Goal: Transaction & Acquisition: Purchase product/service

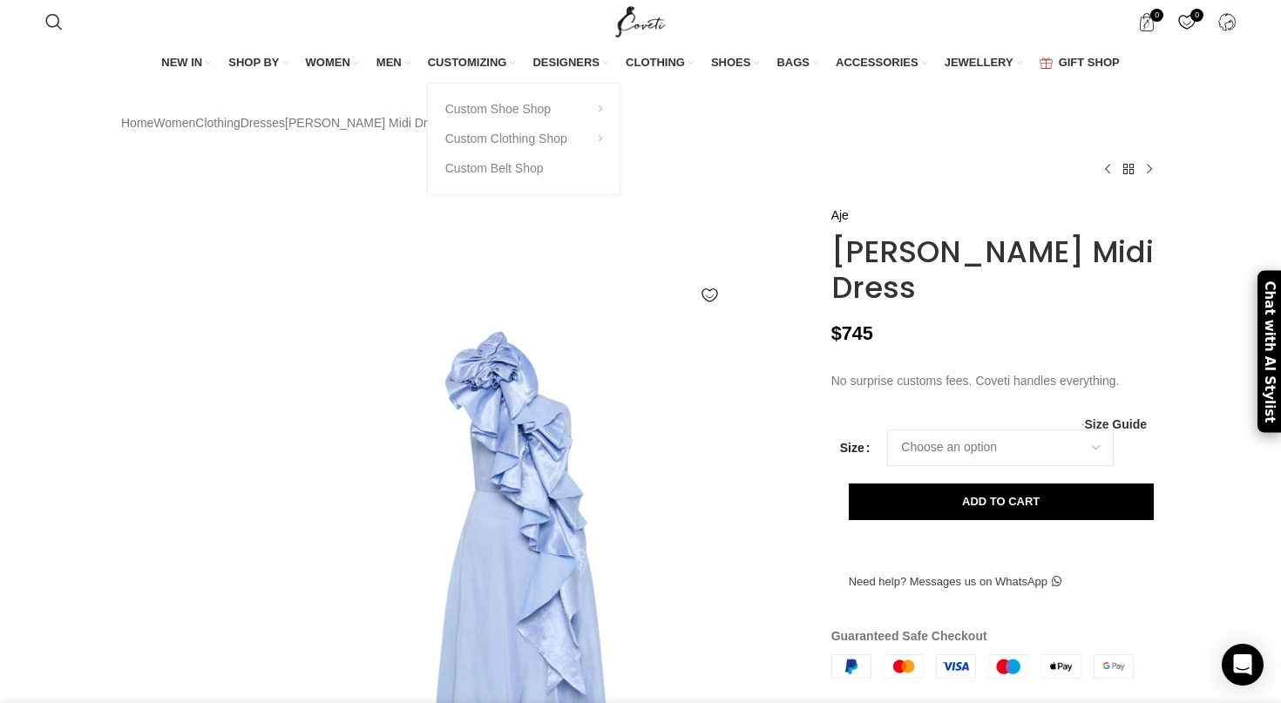
click at [487, 194] on div "Custom Shoe Shop Custom shoe for him Custom shoe for her Customization Gallery …" at bounding box center [524, 139] width 192 height 111
click at [491, 153] on link "Custom Clothing Shop" at bounding box center [523, 139] width 157 height 30
click at [688, 134] on link "Custom shoe for him" at bounding box center [715, 120] width 157 height 30
